Goal: Use online tool/utility

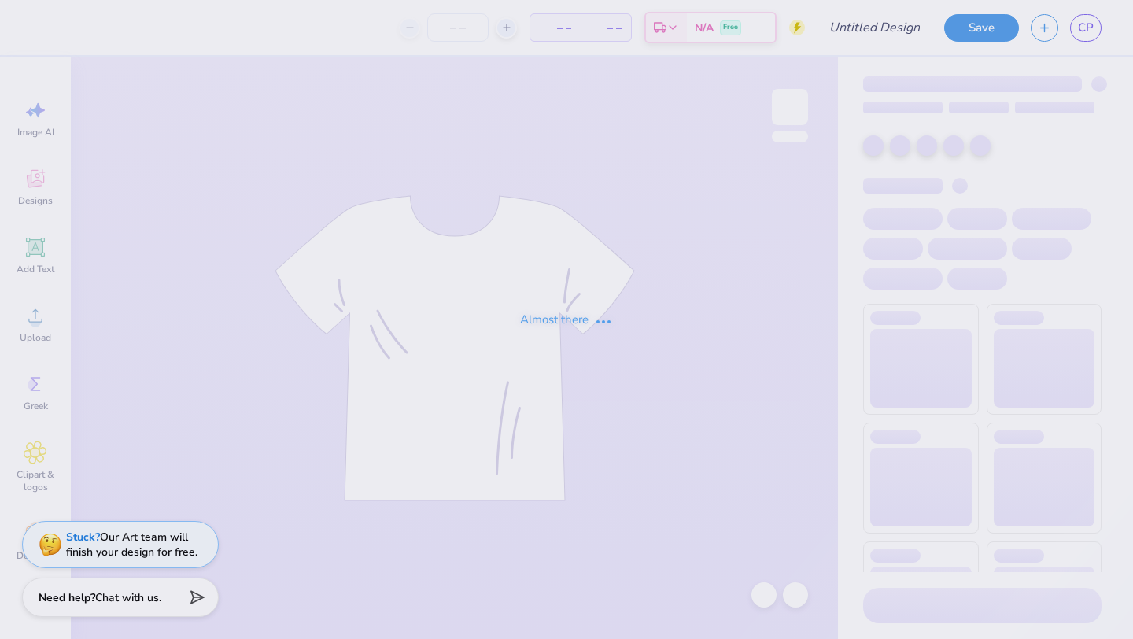
type input "isa merch 1"
type input "24"
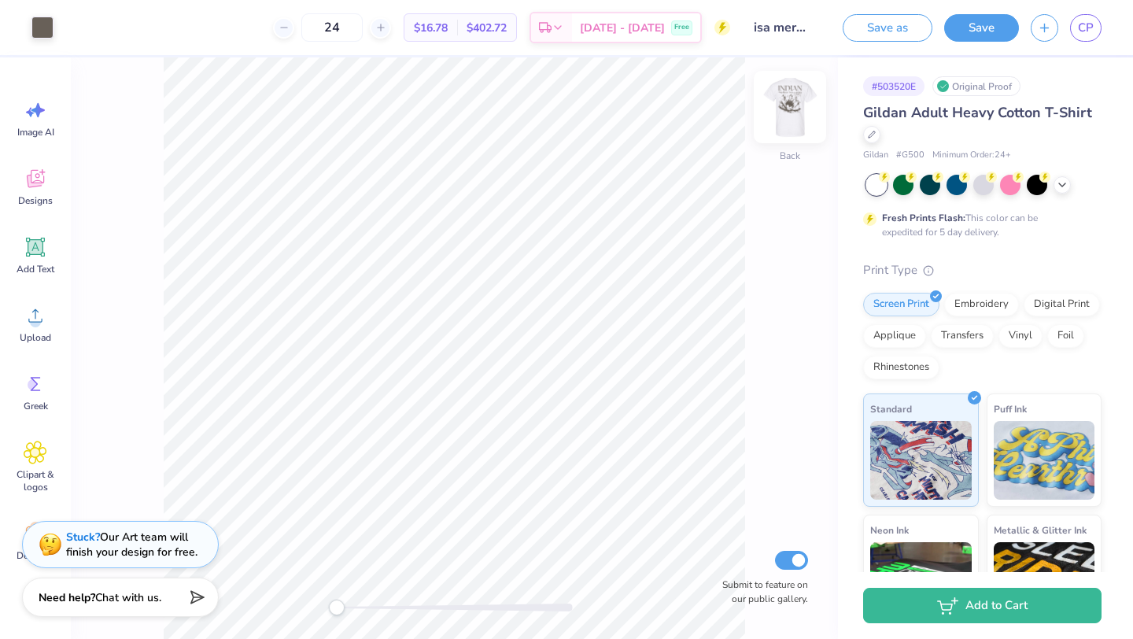
click at [811, 104] on img at bounding box center [789, 107] width 63 height 63
click at [799, 108] on img at bounding box center [789, 107] width 63 height 63
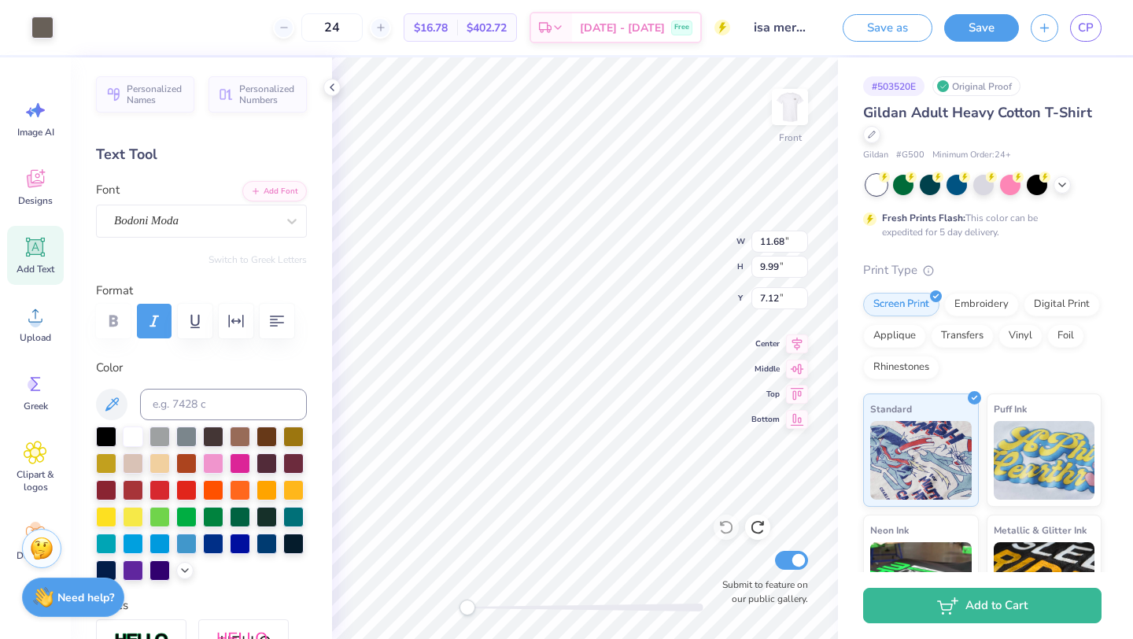
type input "11.68"
type input "9.99"
type input "11.92"
